Goal: Information Seeking & Learning: Find specific fact

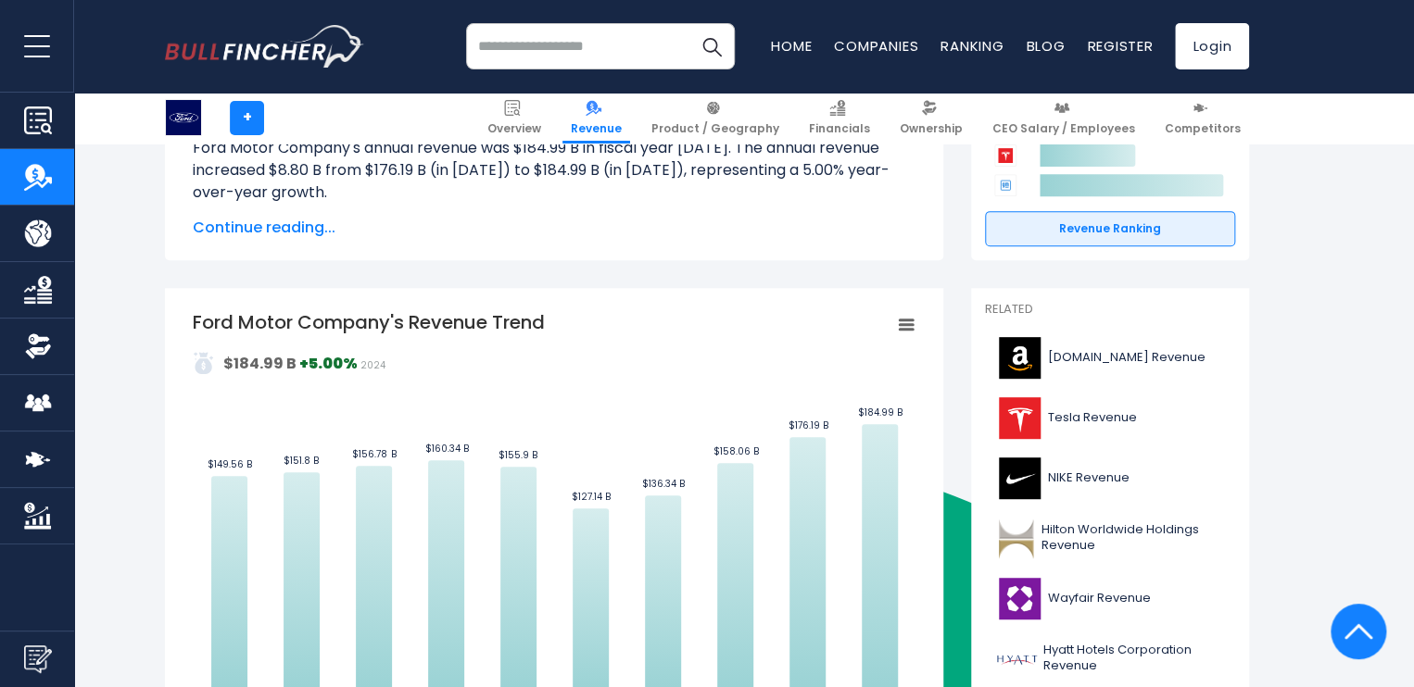
scroll to position [274, 0]
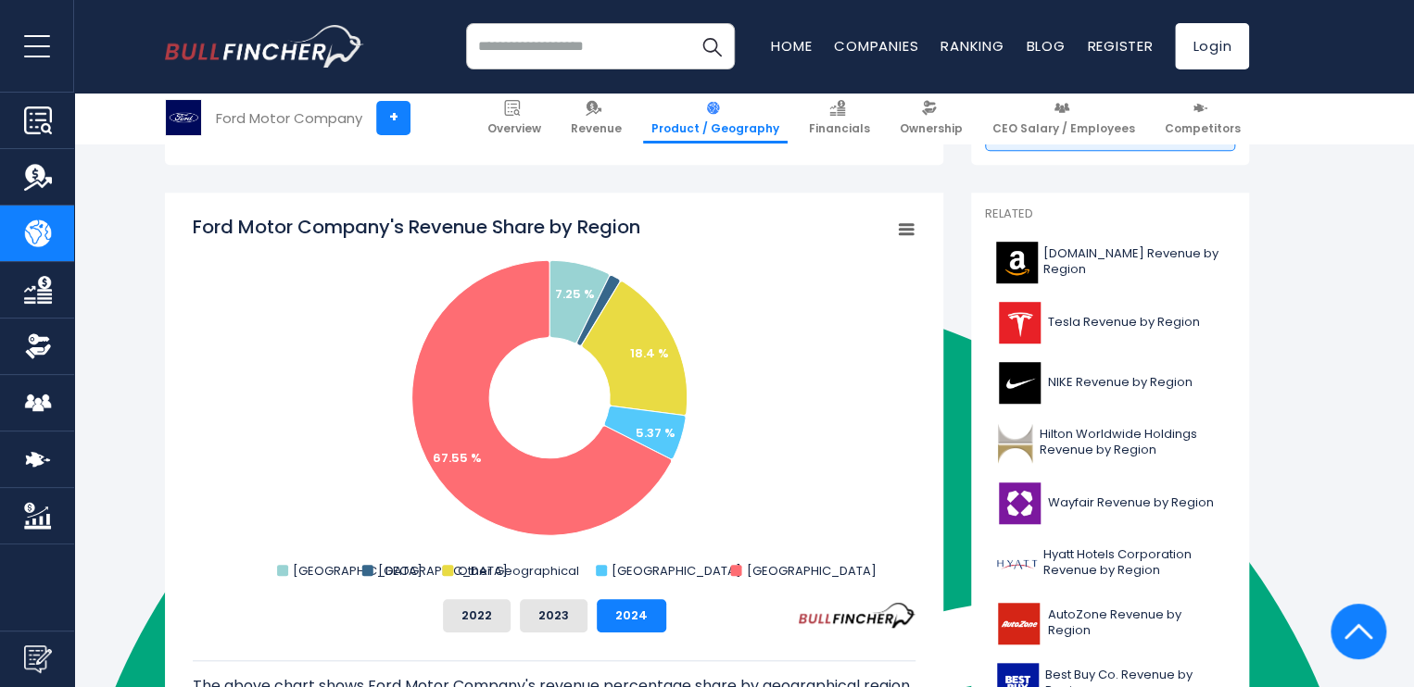
scroll to position [455, 0]
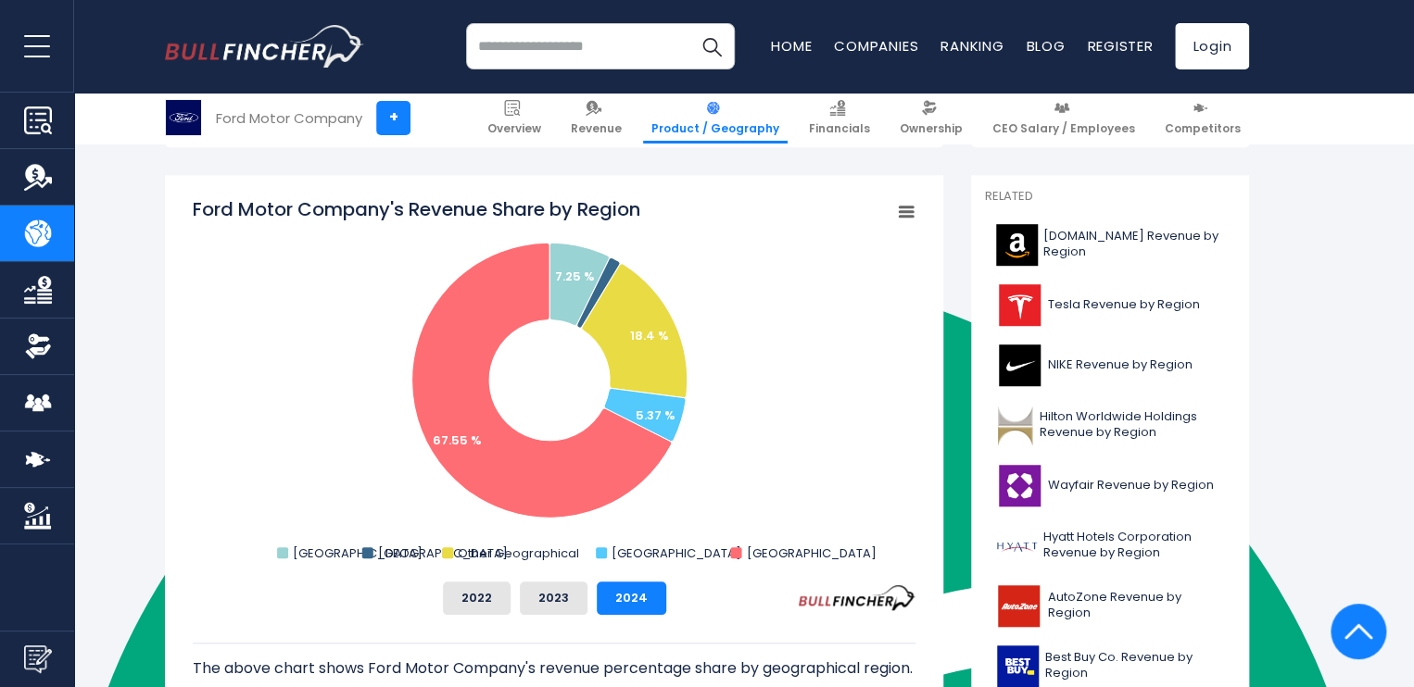
drag, startPoint x: 189, startPoint y: 210, endPoint x: 646, endPoint y: 204, distance: 456.7
click at [646, 204] on div "Ford Motor Company's Revenue Share by Region Created with Highcharts 12.1.2 Cha…" at bounding box center [554, 504] width 778 height 658
drag, startPoint x: 646, startPoint y: 204, endPoint x: 193, endPoint y: 209, distance: 453.0
click at [193, 209] on icon "Created with Highcharts 12.1.2 Chart context menu Ford Motor Company's Revenue …" at bounding box center [554, 381] width 723 height 371
click at [193, 209] on tspan "Ford Motor Company's Revenue Share by Region" at bounding box center [416, 209] width 447 height 26
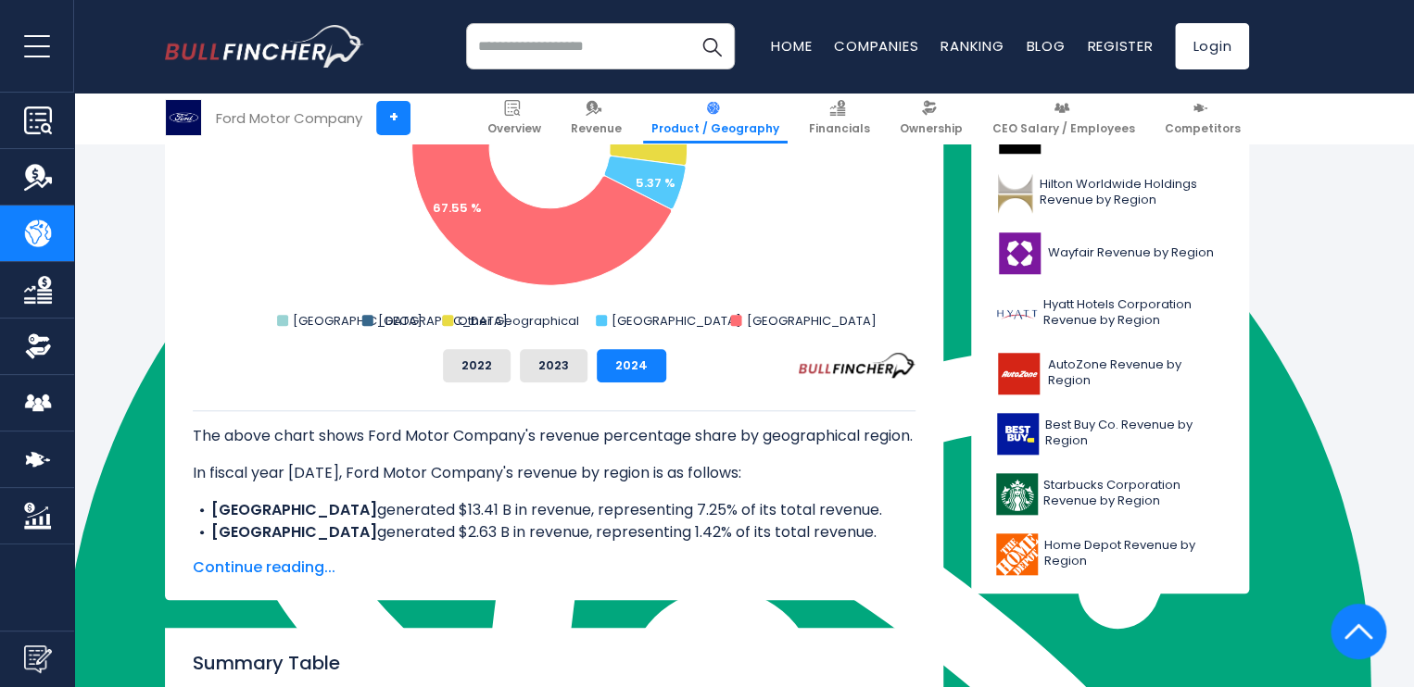
scroll to position [697, 0]
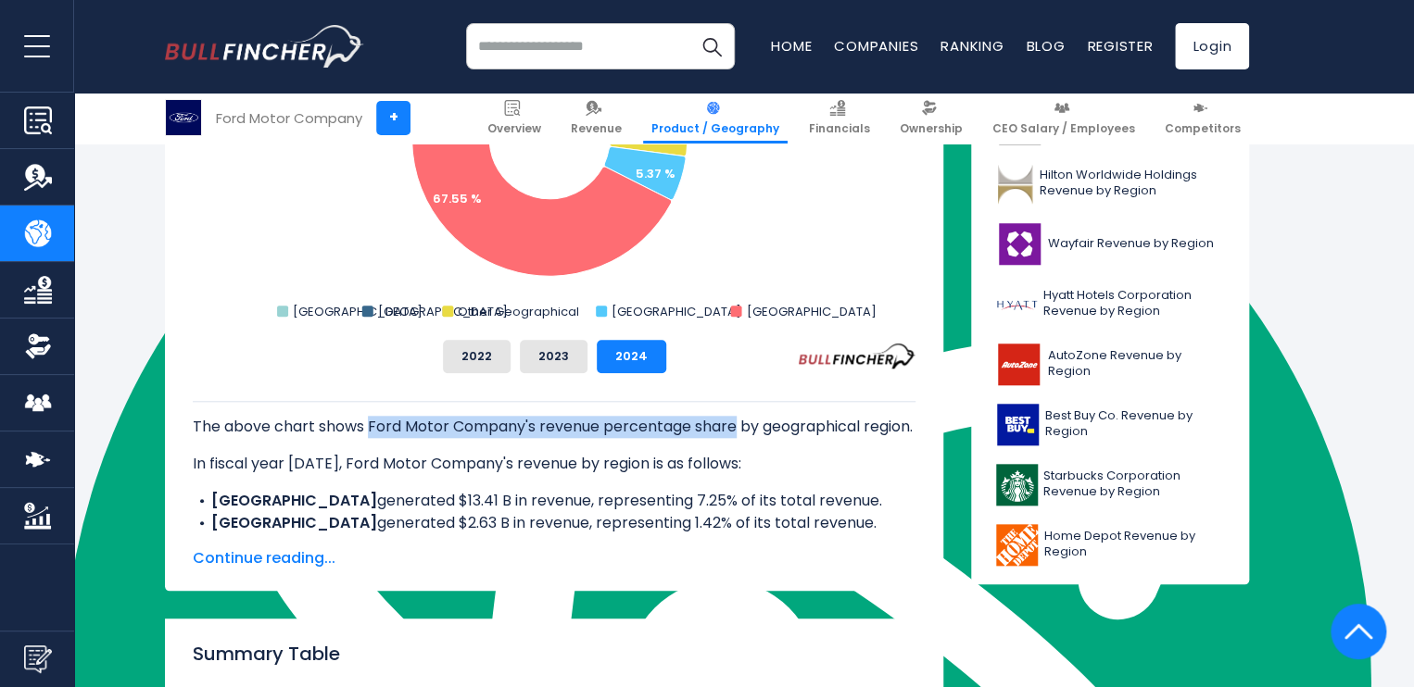
drag, startPoint x: 367, startPoint y: 430, endPoint x: 734, endPoint y: 424, distance: 366.9
type textarea "**********"
click at [734, 424] on p "The above chart shows Ford Motor Company's revenue percentage share by geograph…" at bounding box center [554, 427] width 723 height 22
copy p "Ford Motor Company's revenue percentage share"
